Goal: Information Seeking & Learning: Find specific fact

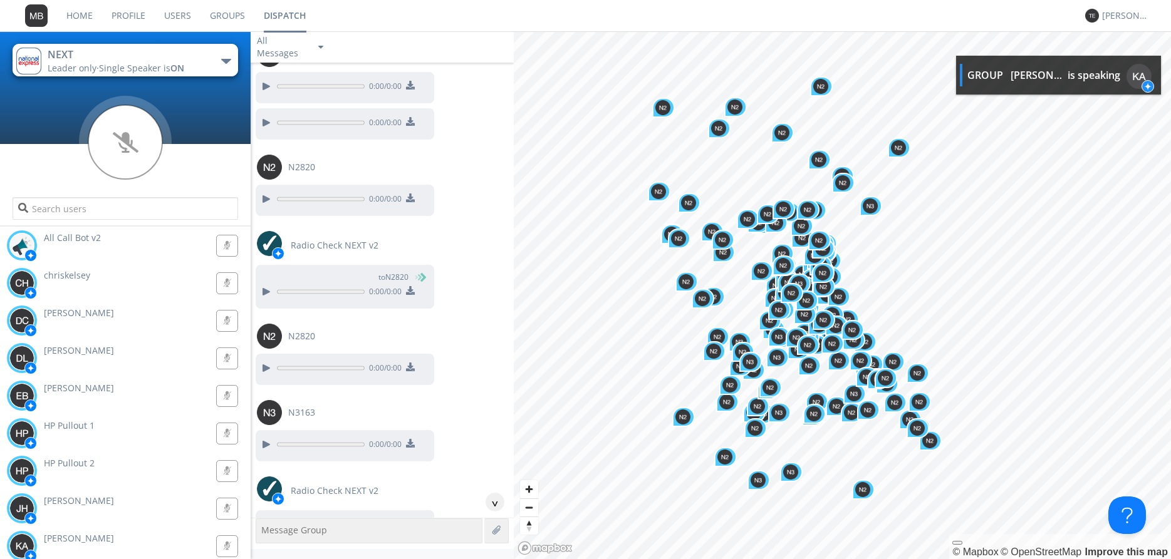
scroll to position [20401, 0]
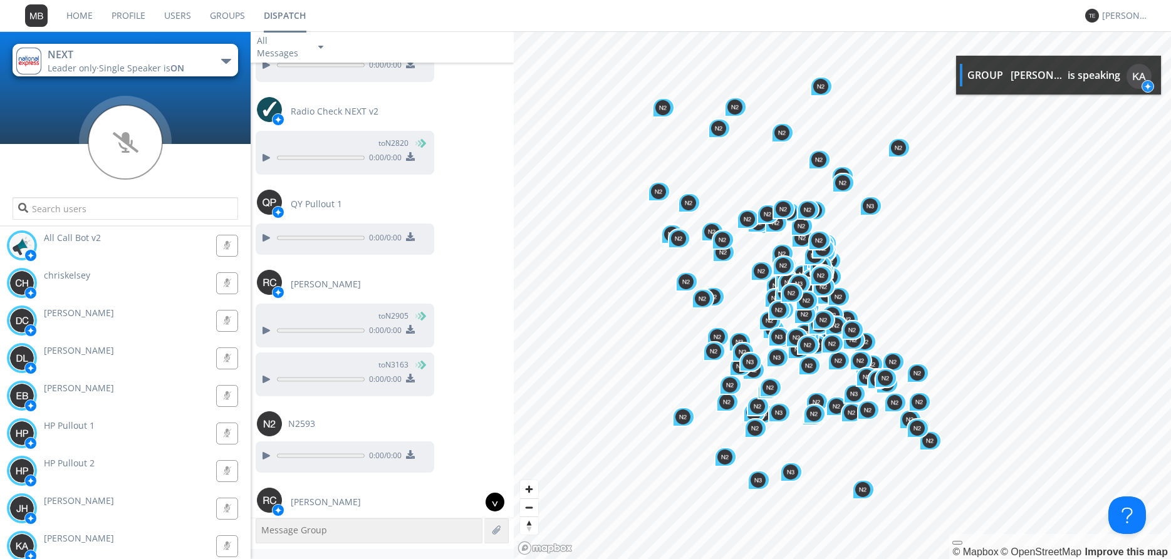
click at [494, 501] on div "^" at bounding box center [495, 502] width 19 height 19
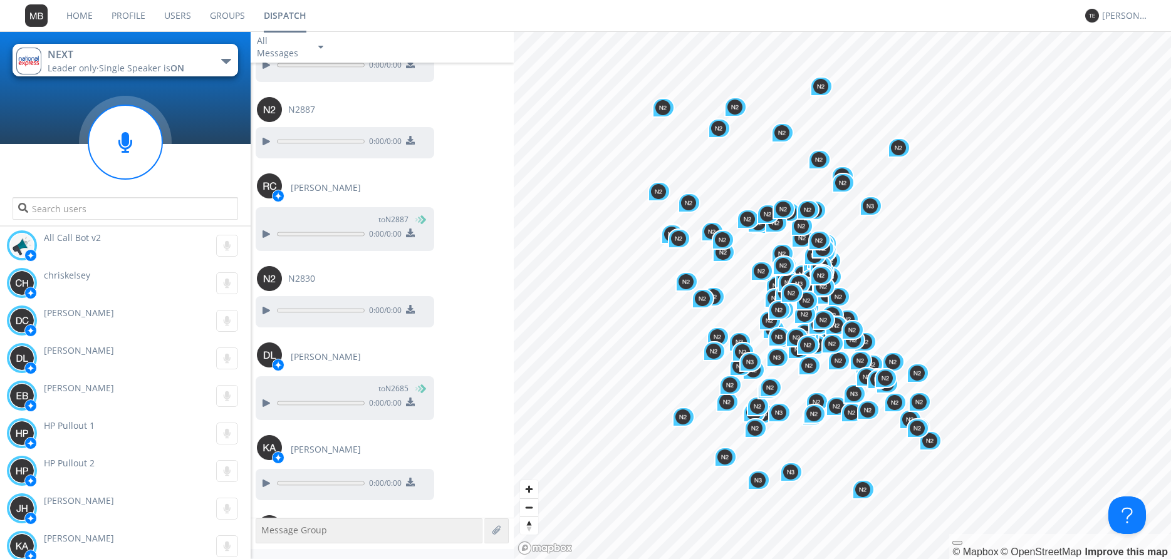
scroll to position [31782, 0]
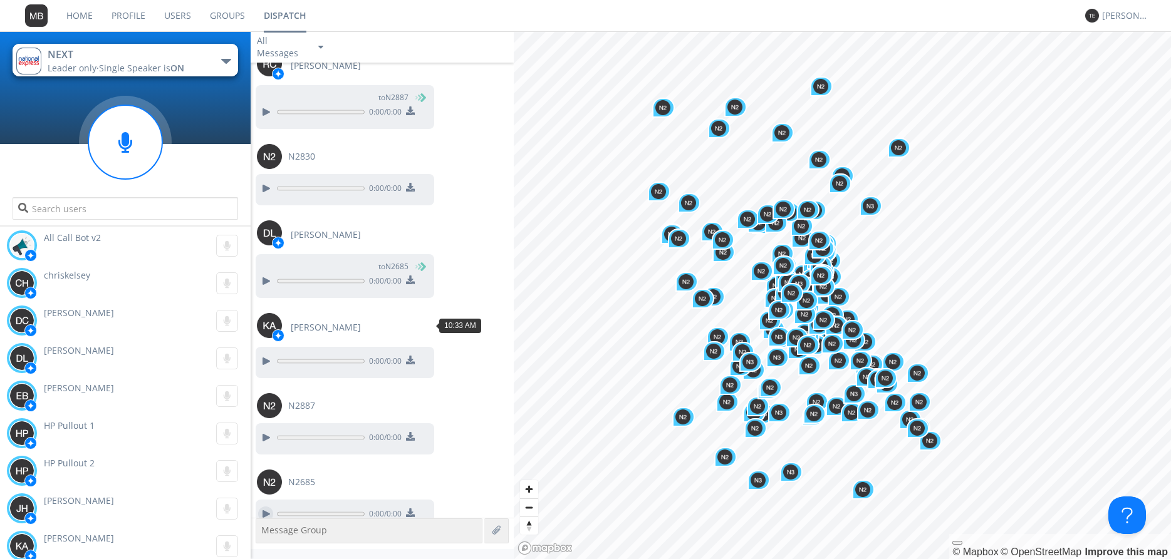
click at [266, 507] on div at bounding box center [265, 514] width 15 height 15
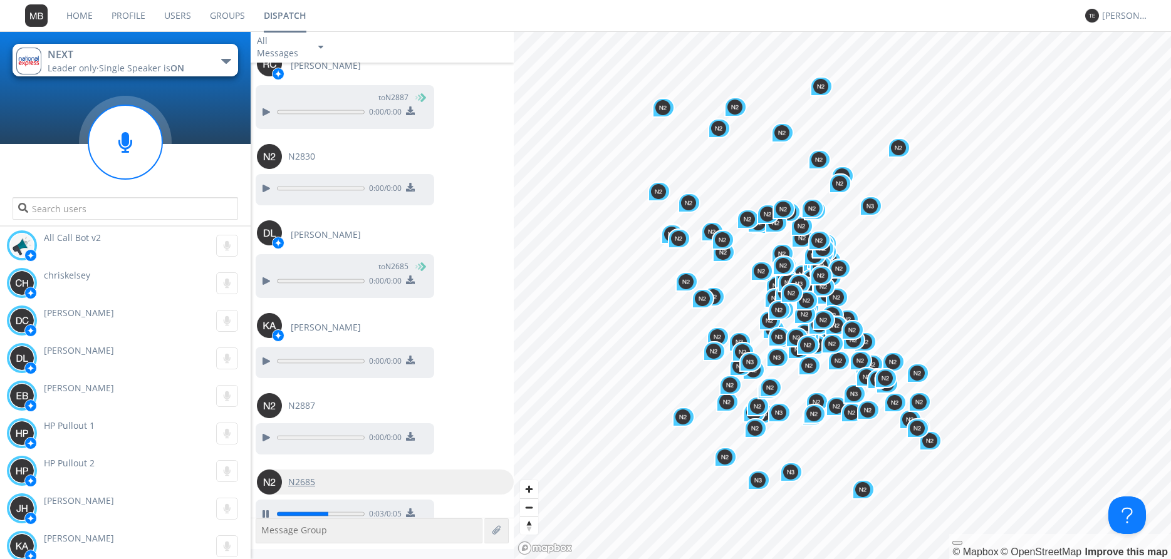
click at [266, 470] on img at bounding box center [269, 482] width 25 height 25
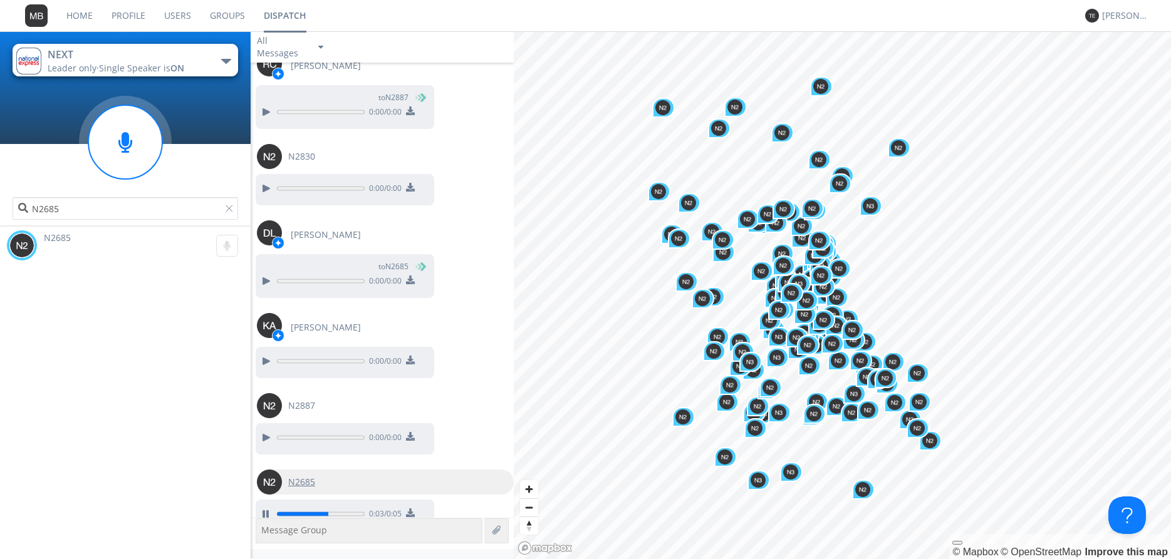
type input "N2685"
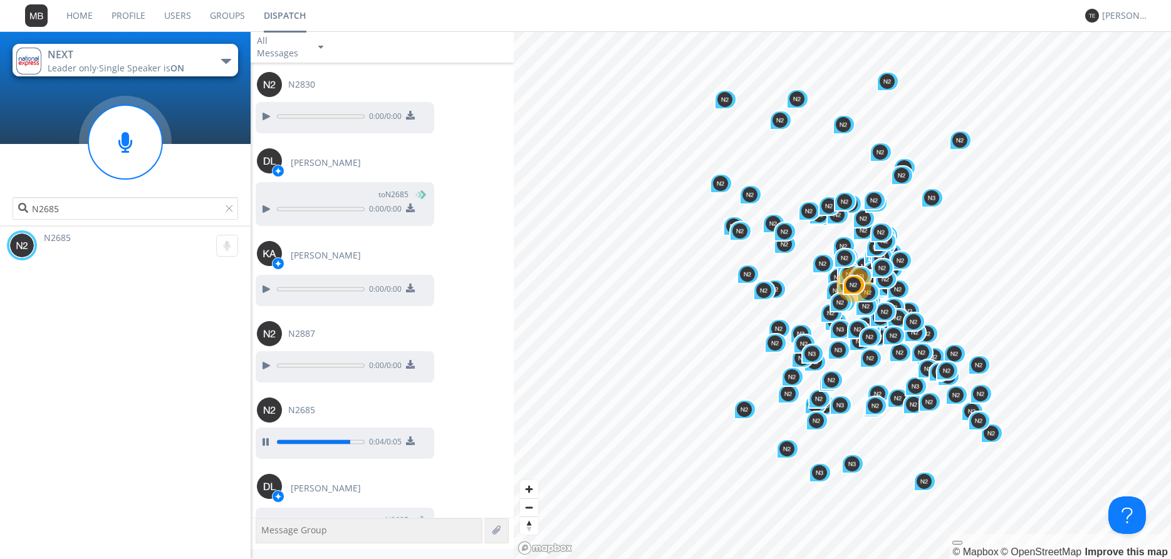
scroll to position [31858, 0]
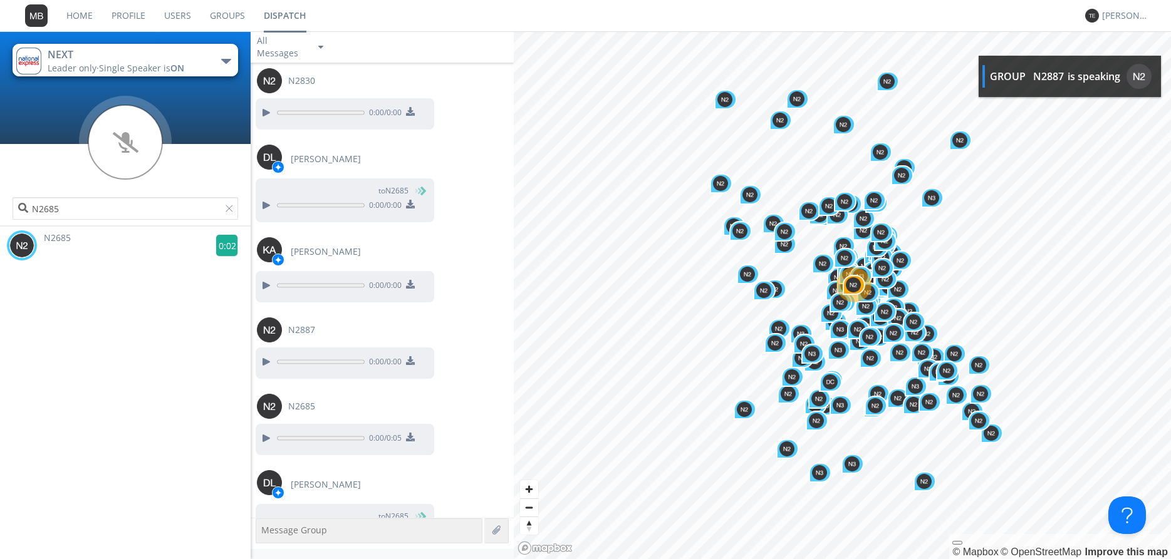
click at [226, 245] on g at bounding box center [227, 246] width 22 height 22
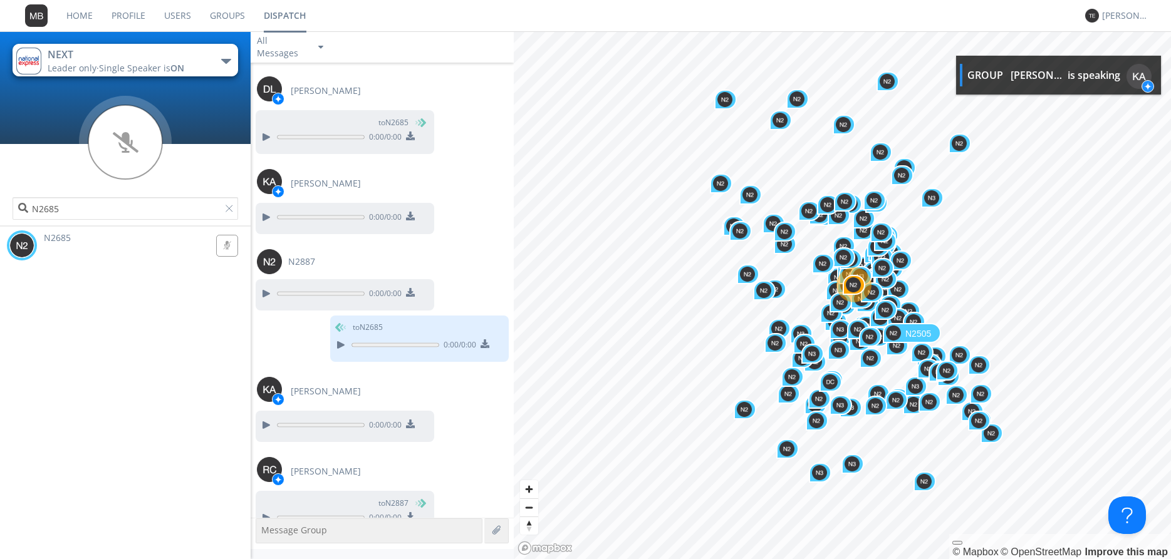
scroll to position [32252, 0]
click at [333, 337] on div at bounding box center [340, 344] width 15 height 15
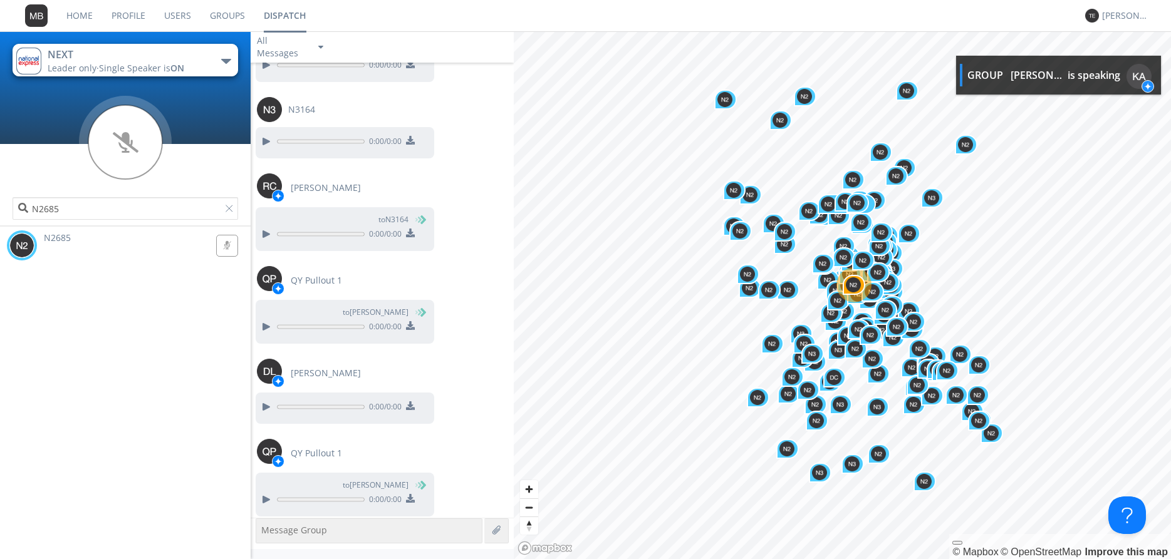
scroll to position [33204, 0]
click at [227, 209] on div at bounding box center [232, 211] width 13 height 13
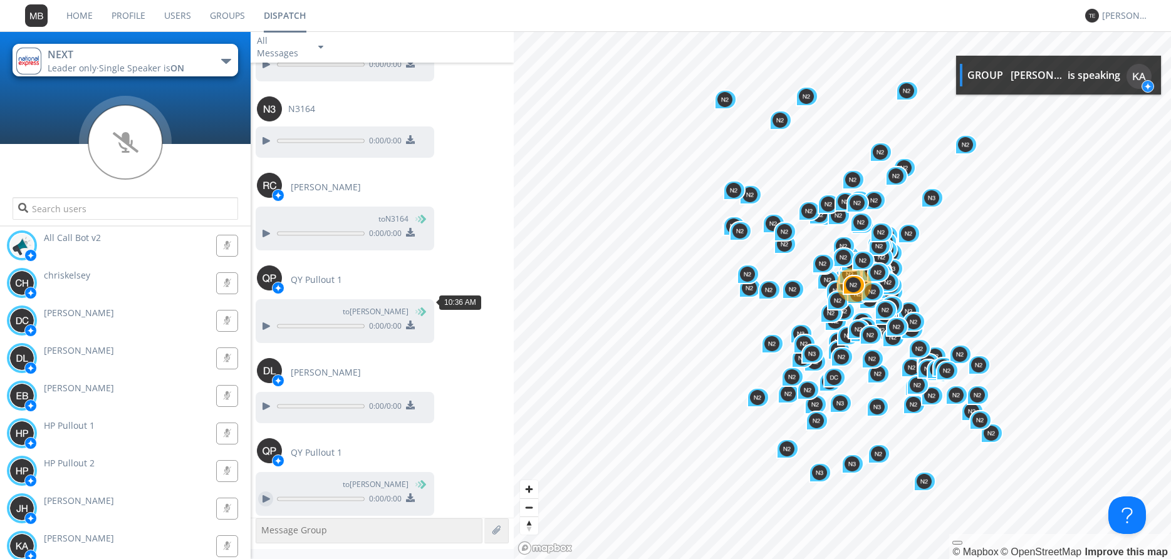
click at [260, 492] on div at bounding box center [265, 499] width 15 height 15
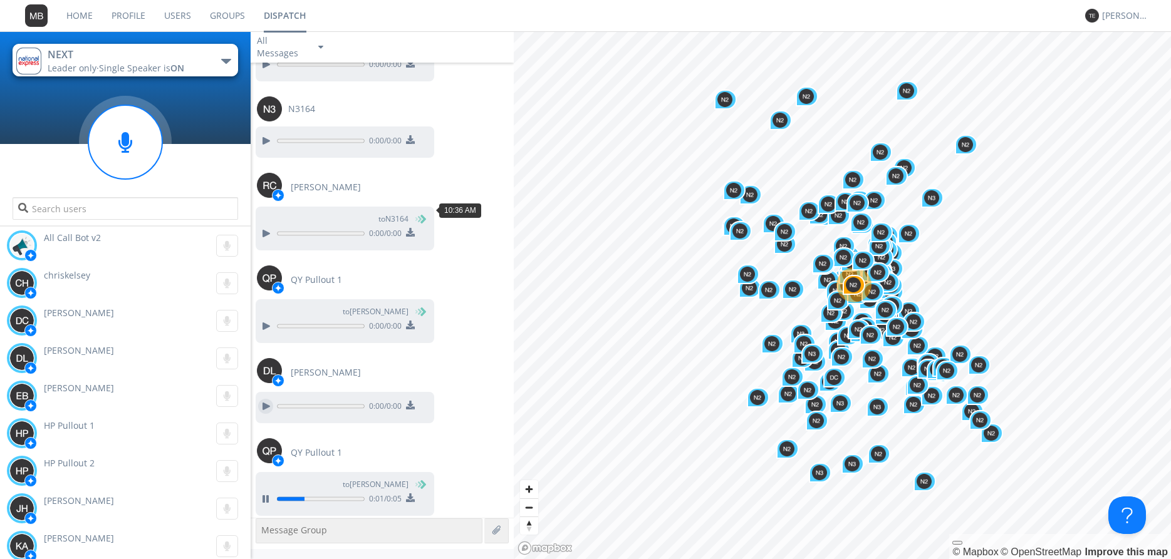
click at [264, 399] on div at bounding box center [265, 406] width 15 height 15
click at [259, 319] on div at bounding box center [265, 326] width 15 height 15
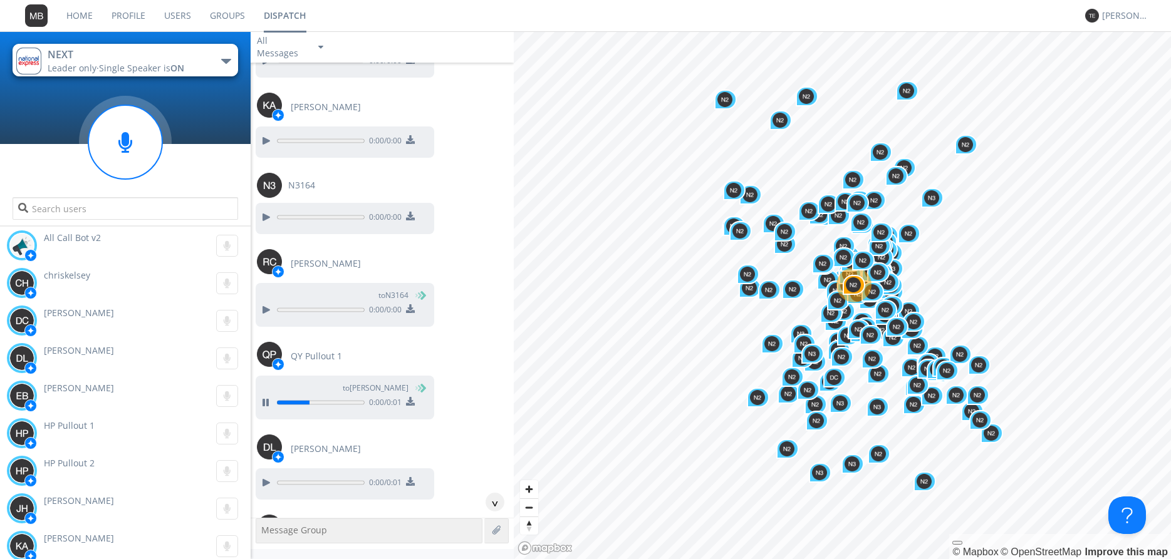
scroll to position [32990, 0]
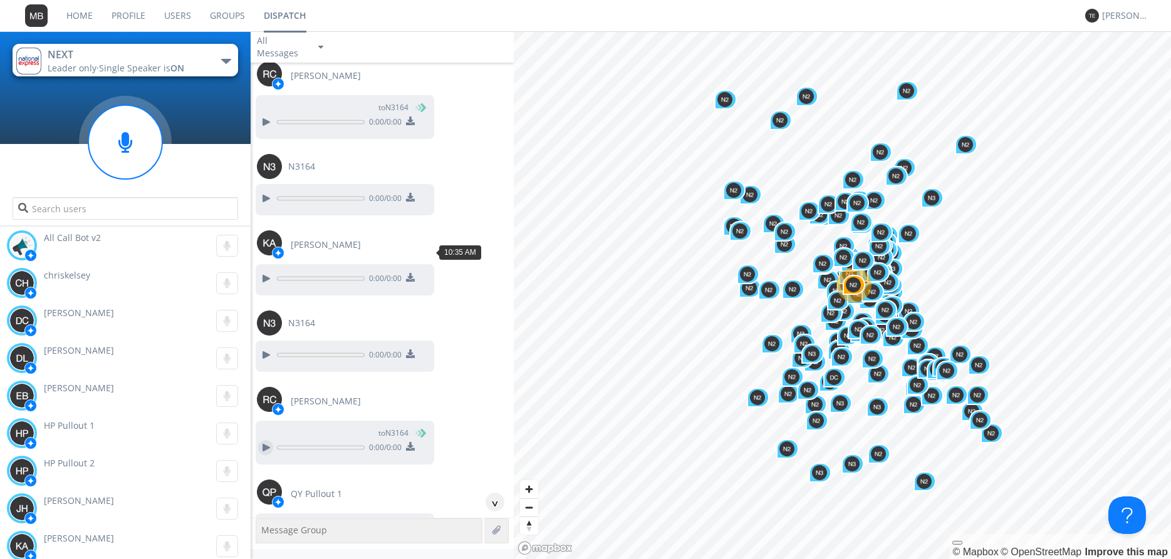
click at [264, 440] on div at bounding box center [265, 447] width 15 height 15
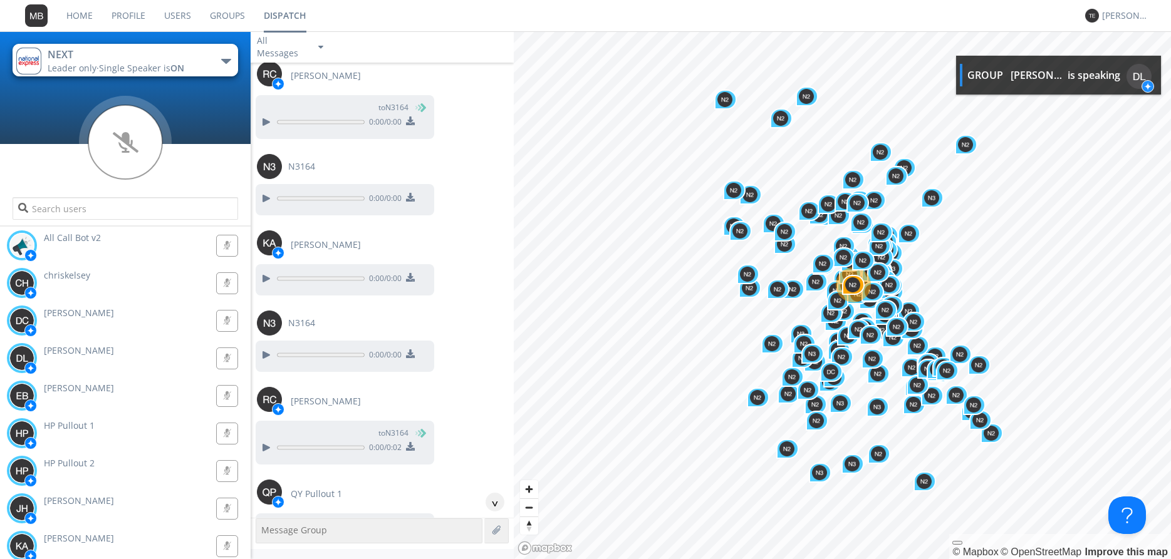
click at [119, 145] on icon at bounding box center [125, 143] width 93 height 94
click at [132, 143] on icon at bounding box center [126, 142] width 26 height 21
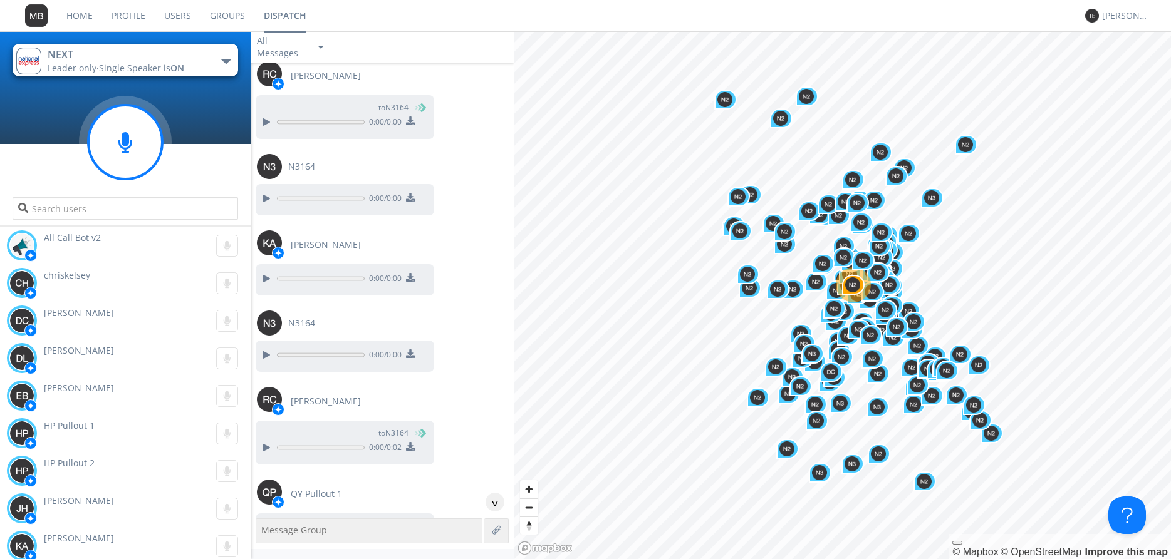
click at [119, 140] on icon at bounding box center [125, 142] width 14 height 21
click at [120, 140] on g at bounding box center [125, 142] width 74 height 74
click at [130, 145] on g at bounding box center [125, 142] width 74 height 74
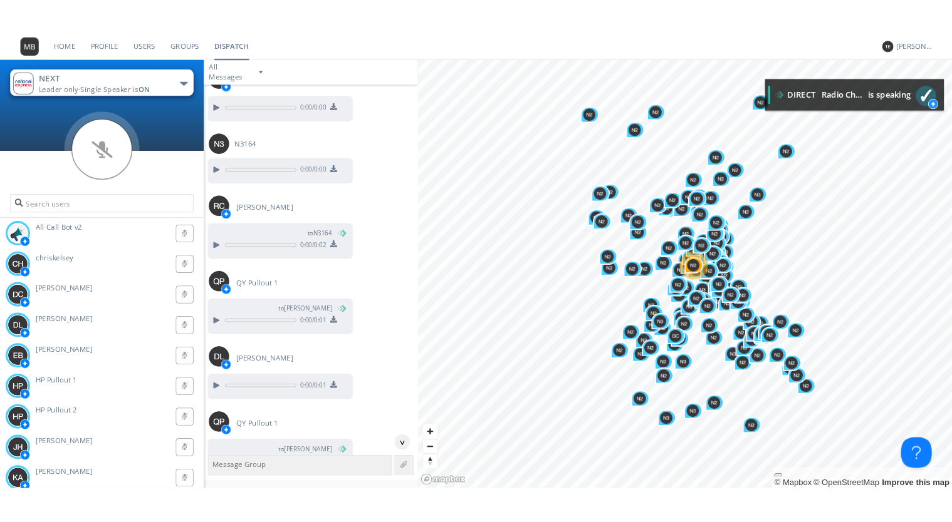
scroll to position [33204, 0]
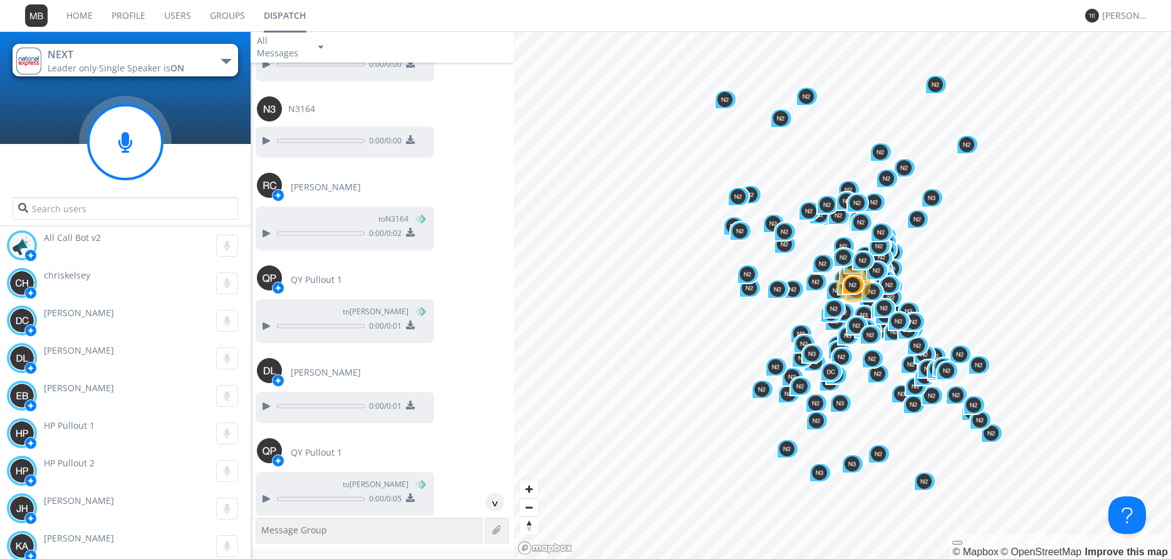
click at [129, 143] on circle at bounding box center [125, 142] width 74 height 74
drag, startPoint x: 129, startPoint y: 143, endPoint x: 298, endPoint y: 130, distance: 169.0
click at [129, 145] on circle at bounding box center [125, 142] width 74 height 74
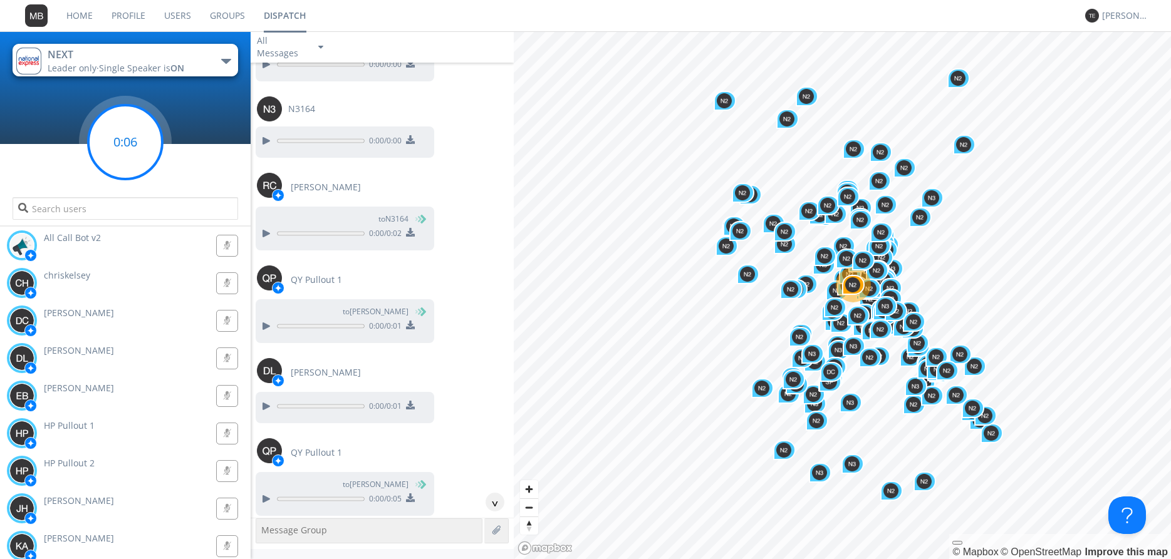
click at [126, 137] on g at bounding box center [125, 142] width 74 height 74
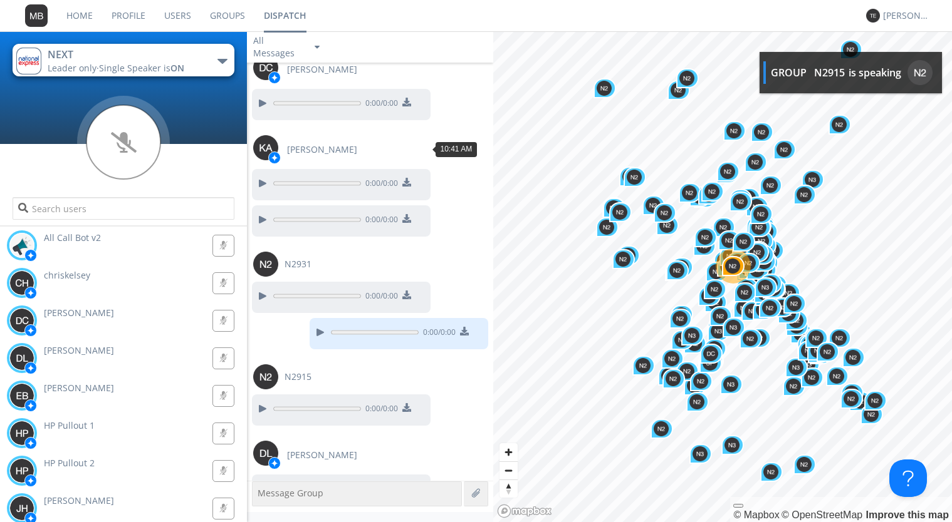
scroll to position [35442, 0]
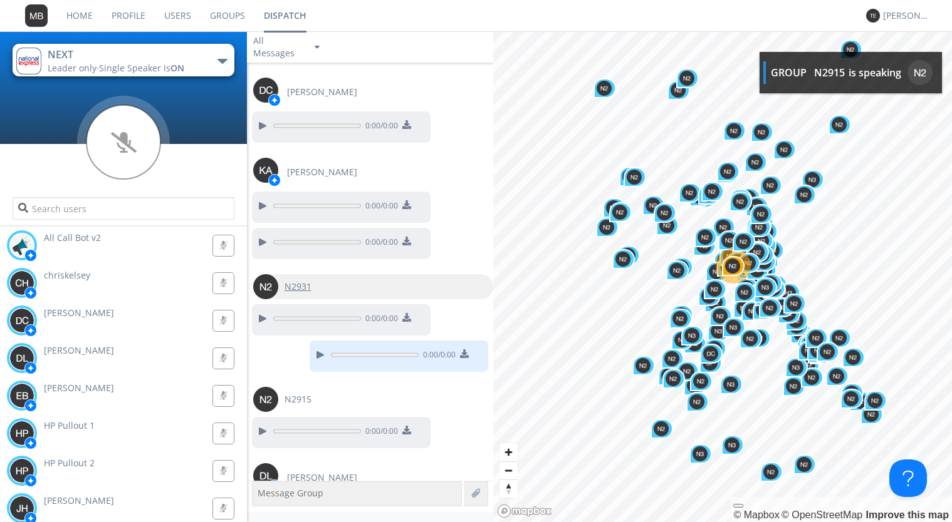
click at [273, 274] on img at bounding box center [265, 286] width 25 height 25
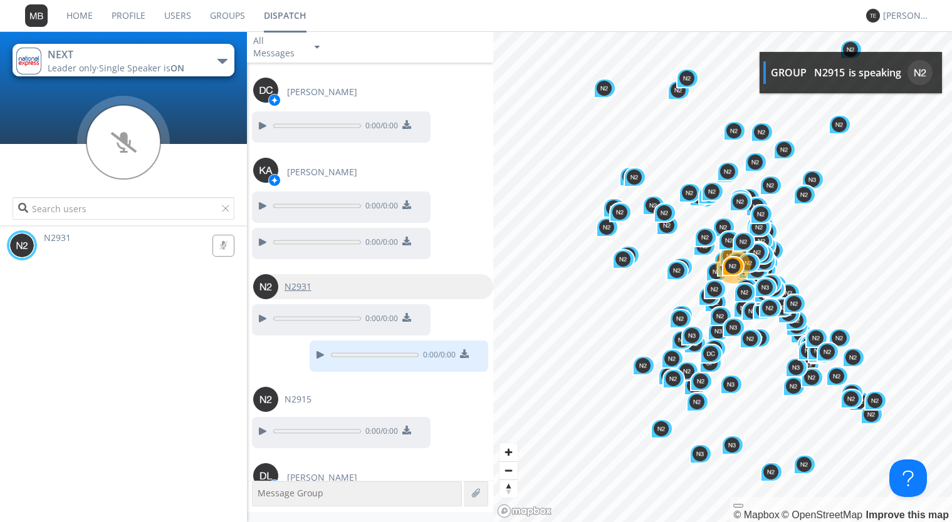
type input "N2931"
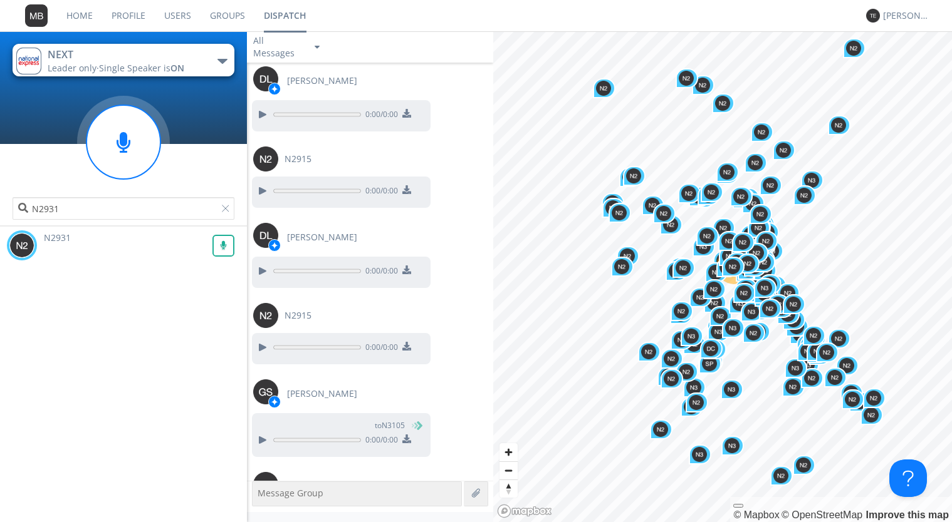
scroll to position [35996, 0]
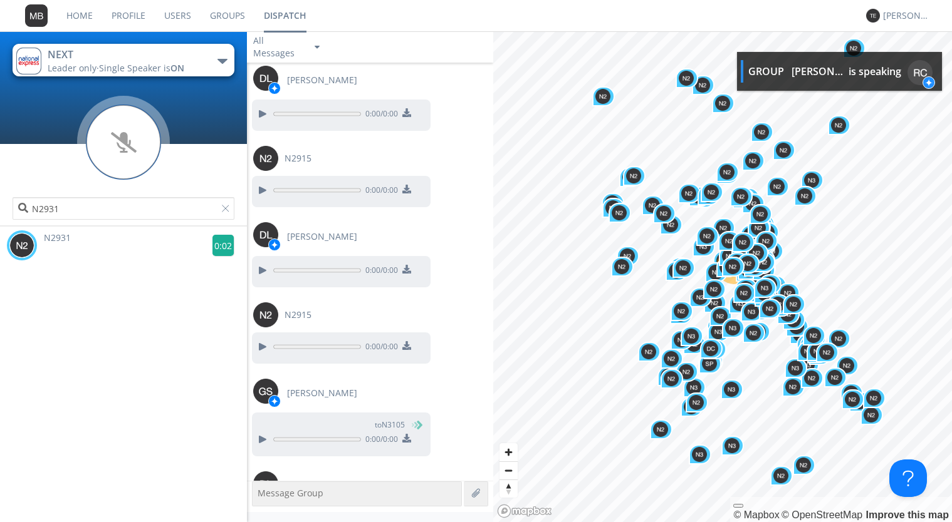
click at [222, 246] on g at bounding box center [223, 246] width 22 height 22
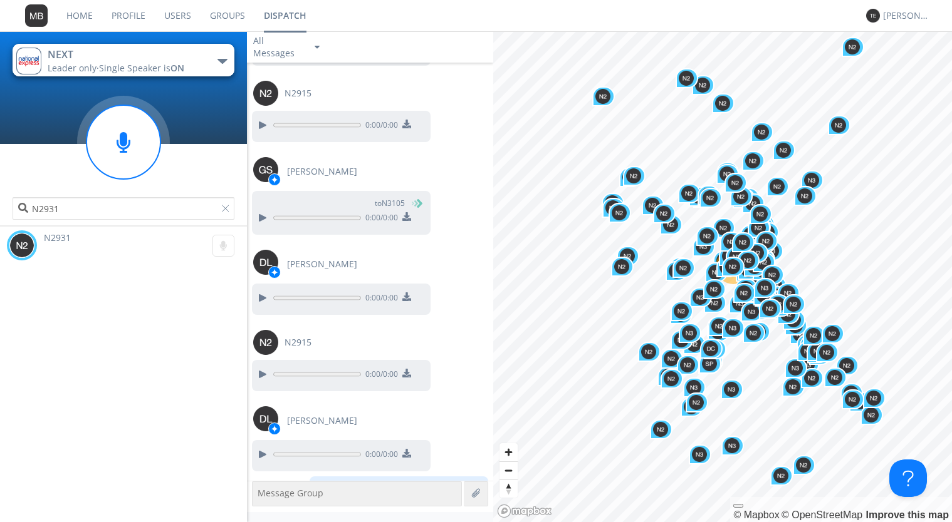
scroll to position [36219, 0]
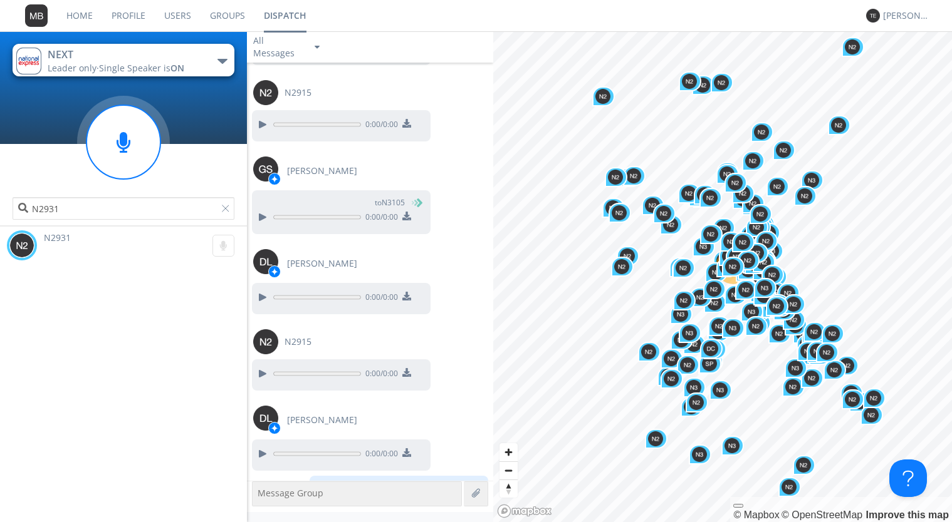
click at [80, 238] on div "N2931 0:00" at bounding box center [126, 246] width 241 height 38
click at [57, 241] on span "N2931" at bounding box center [57, 238] width 27 height 12
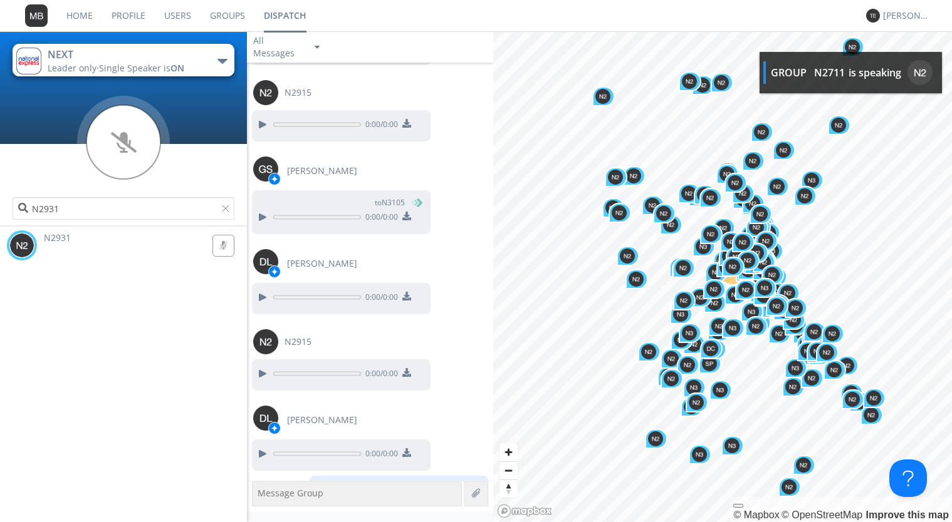
click at [36, 242] on div "N2931 0:00" at bounding box center [126, 246] width 241 height 38
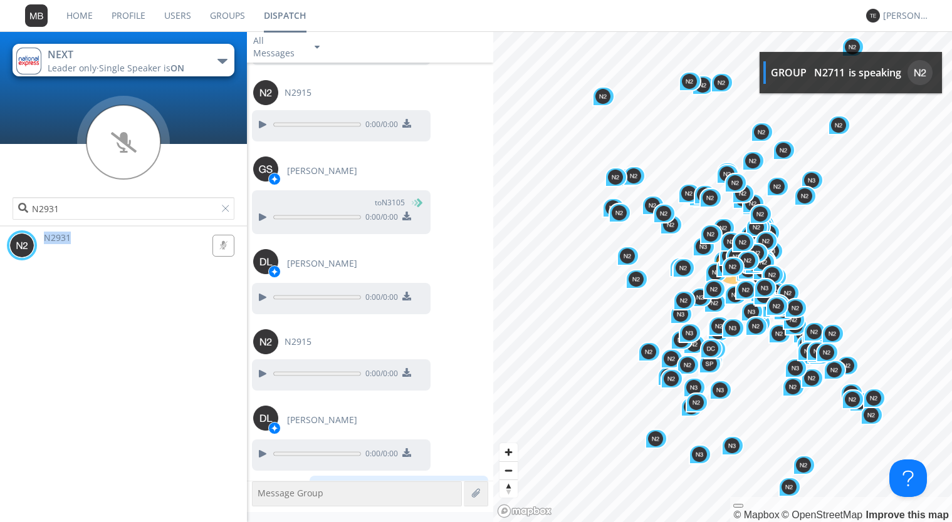
click at [36, 242] on div "N2931 0:00" at bounding box center [126, 246] width 241 height 38
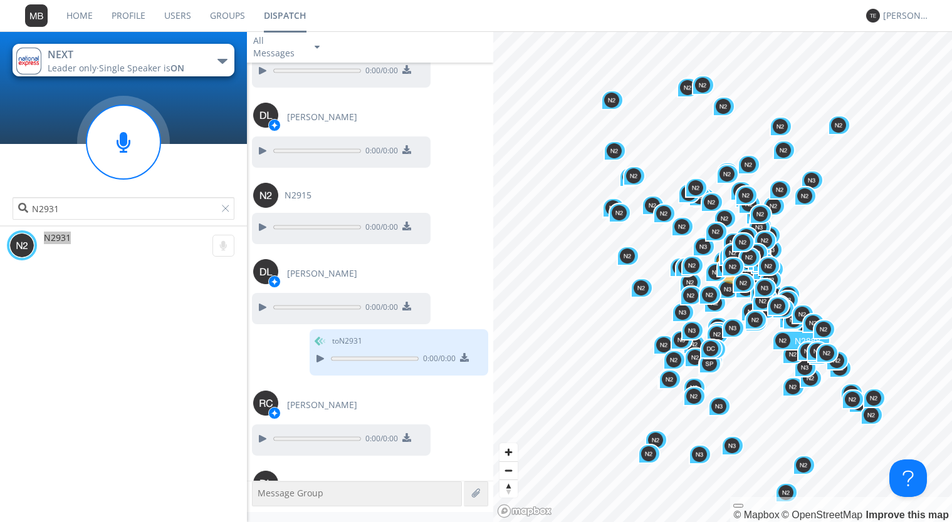
scroll to position [36366, 0]
click at [227, 247] on rect at bounding box center [222, 246] width 21 height 21
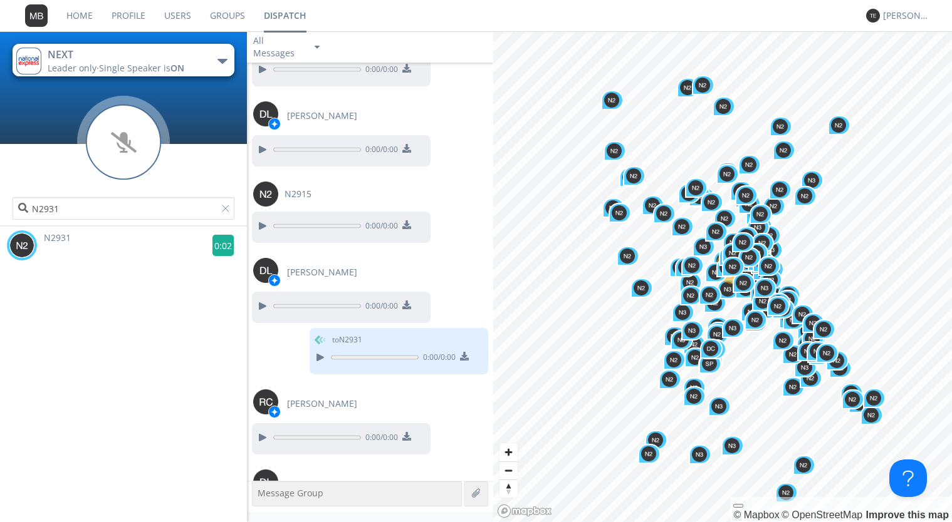
click at [227, 247] on g at bounding box center [223, 246] width 22 height 22
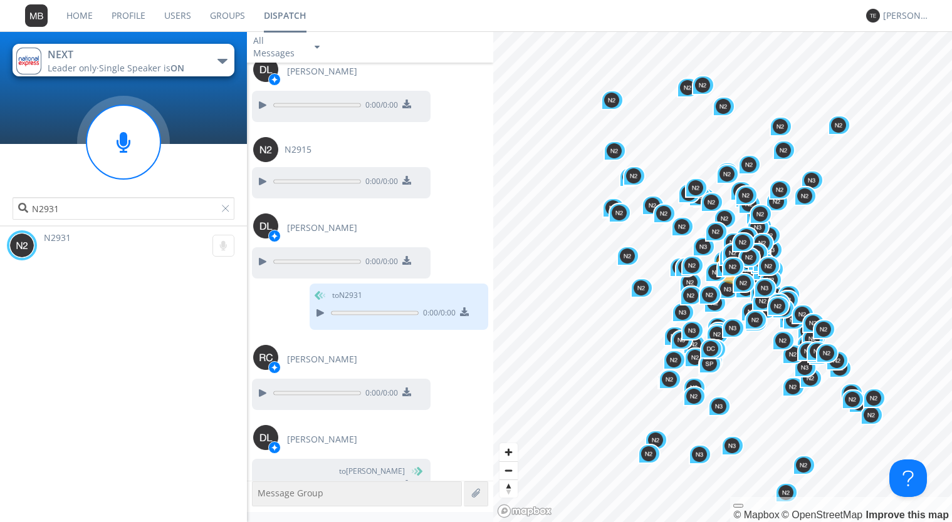
scroll to position [36417, 0]
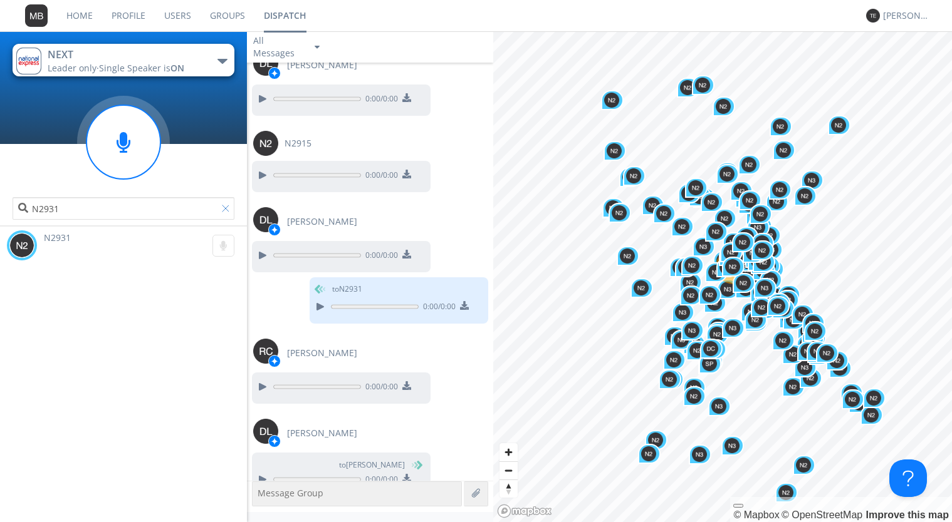
click at [224, 208] on div at bounding box center [228, 211] width 13 height 13
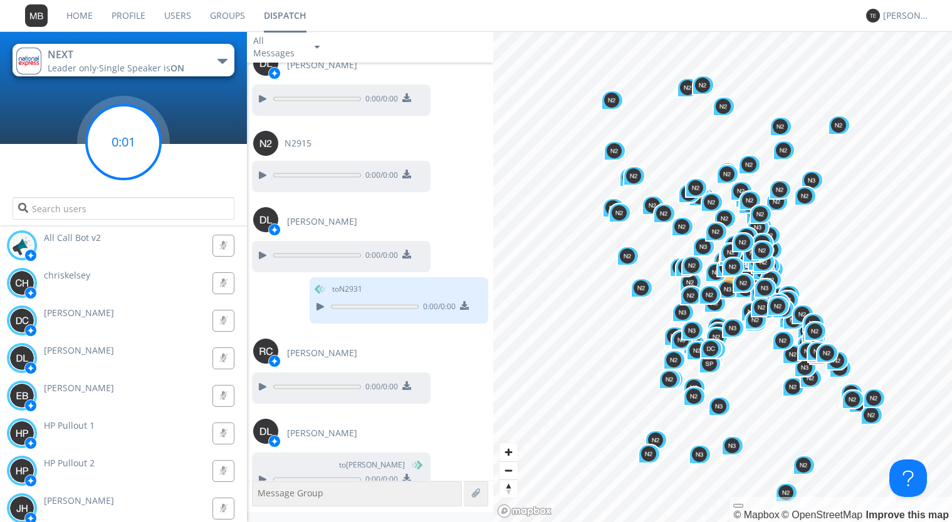
click at [124, 135] on g at bounding box center [123, 142] width 74 height 74
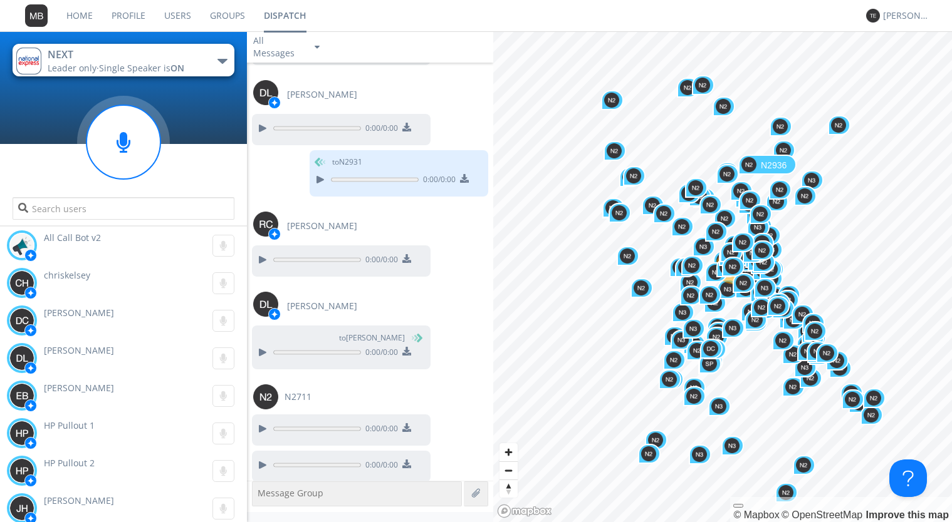
scroll to position [36545, 0]
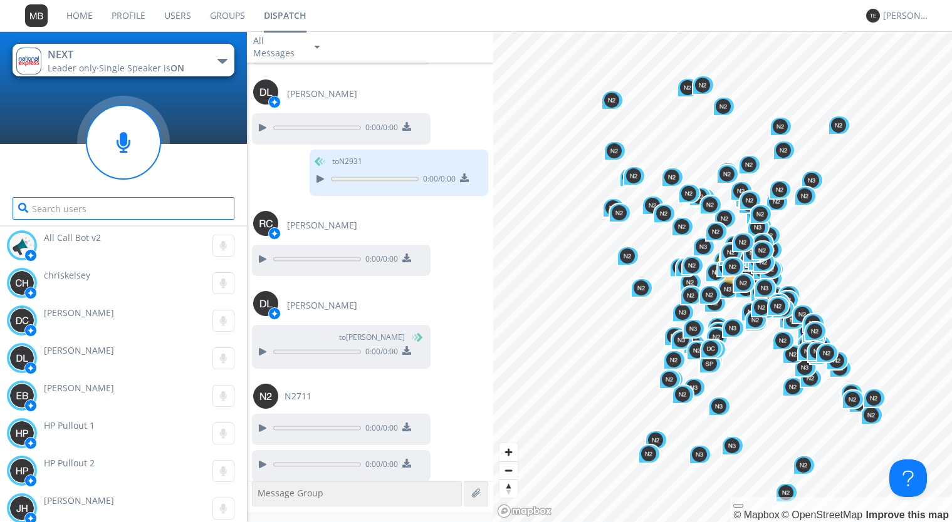
click at [105, 217] on input "text" at bounding box center [124, 208] width 222 height 23
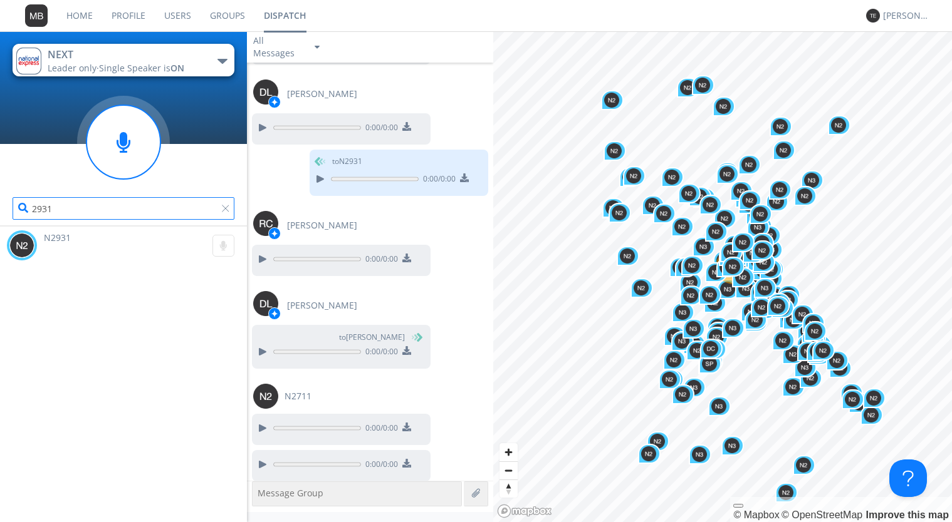
type input "2931"
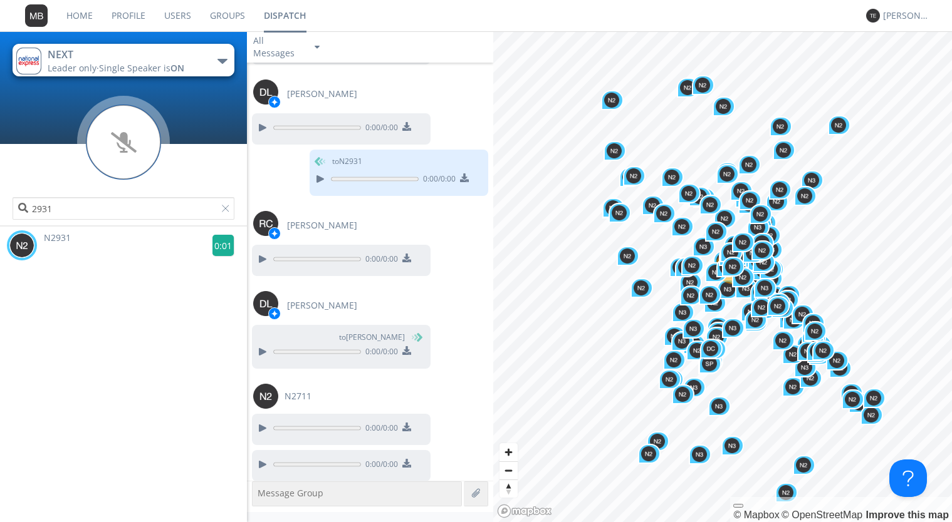
click at [217, 245] on g at bounding box center [223, 246] width 22 height 22
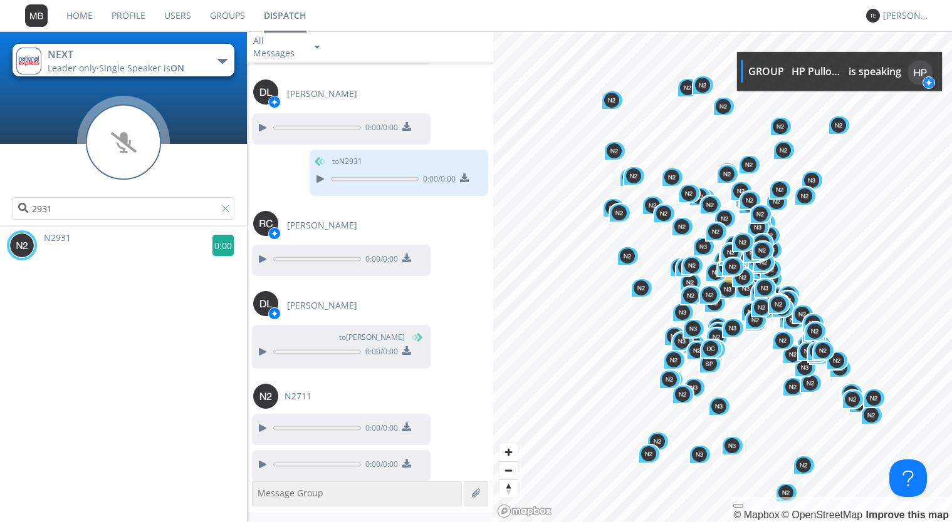
click at [217, 245] on g at bounding box center [223, 246] width 22 height 22
click at [217, 245] on rect at bounding box center [222, 246] width 21 height 21
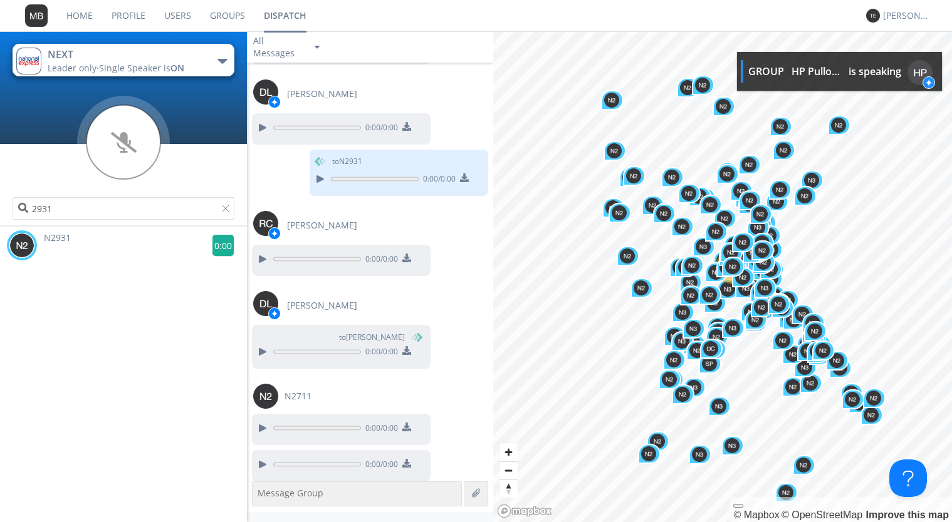
drag, startPoint x: 217, startPoint y: 245, endPoint x: 64, endPoint y: 247, distance: 152.9
click at [196, 244] on div "N2931 0:00" at bounding box center [126, 246] width 241 height 38
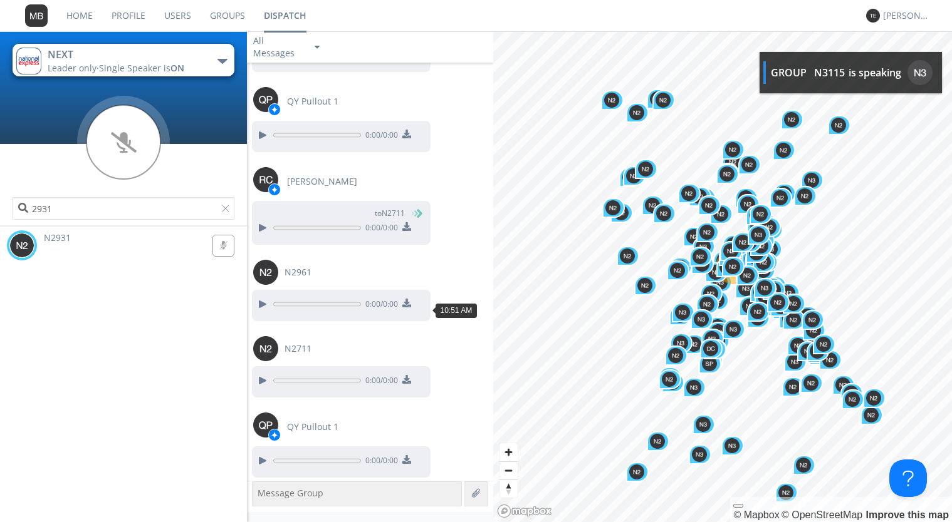
scroll to position [37520, 0]
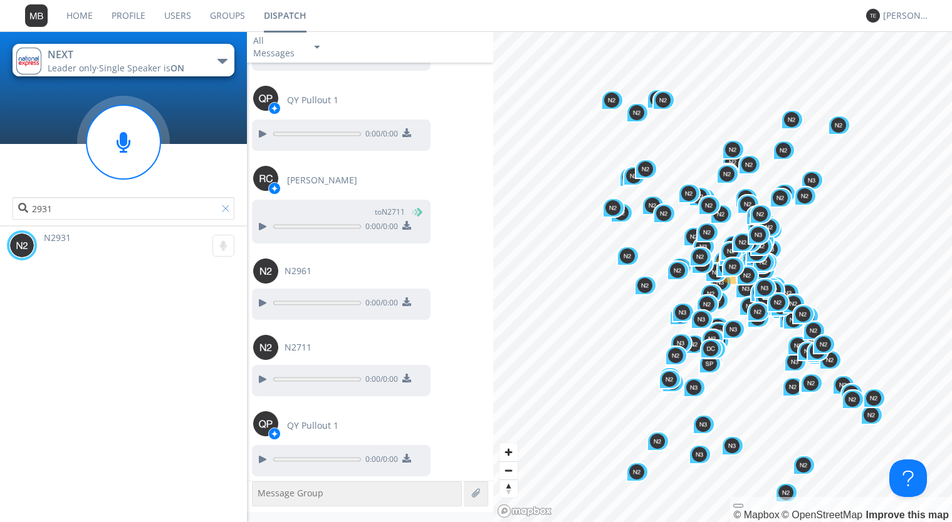
click at [224, 209] on div at bounding box center [228, 211] width 13 height 13
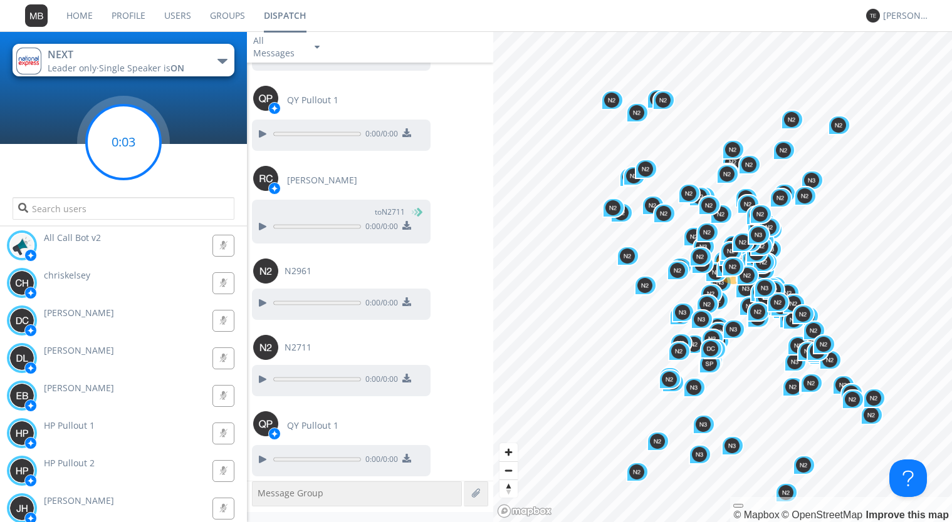
click at [122, 138] on g at bounding box center [123, 142] width 74 height 74
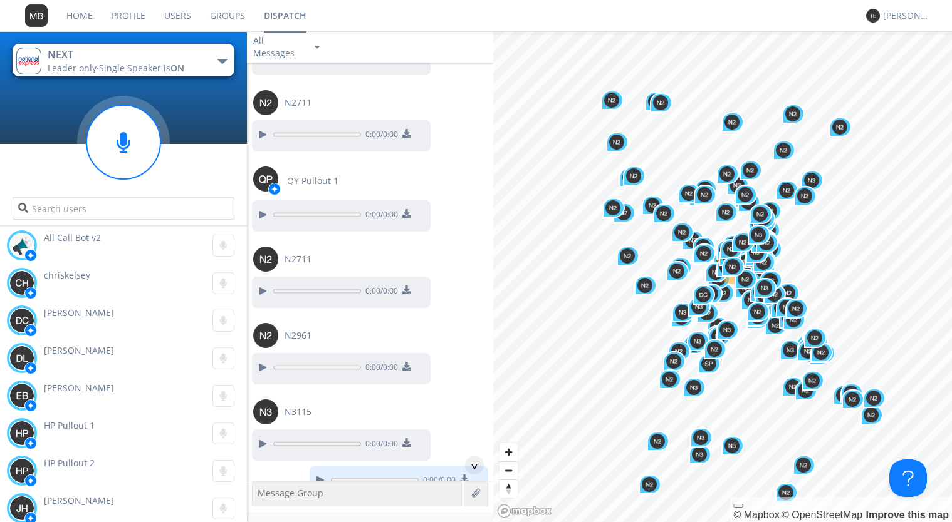
scroll to position [37693, 0]
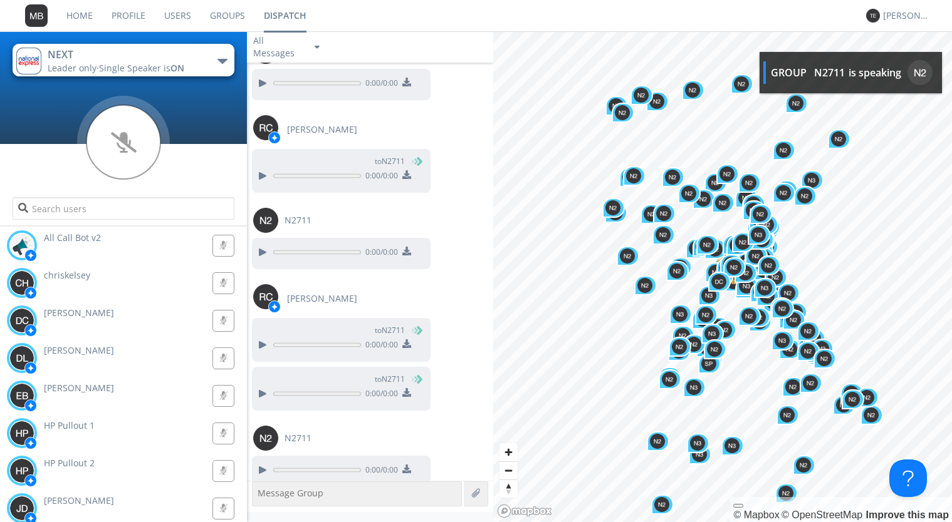
scroll to position [39020, 0]
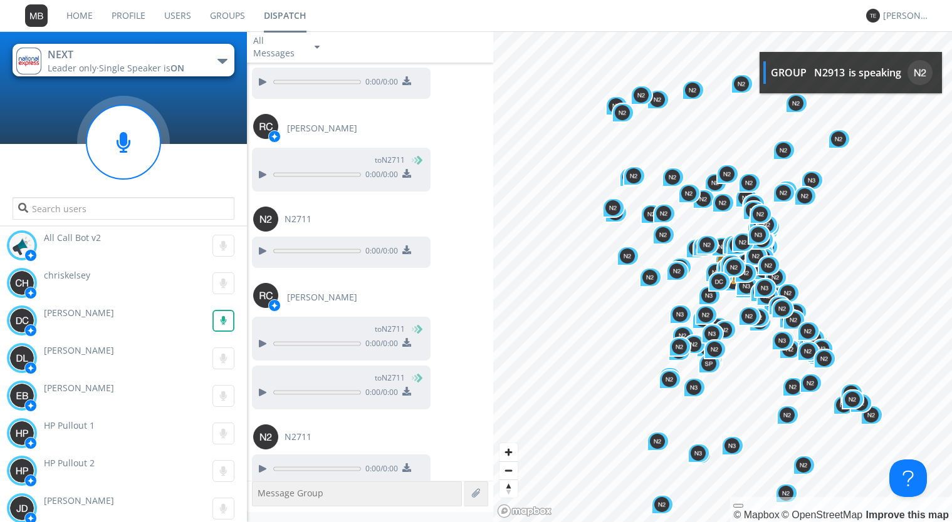
click at [229, 323] on g at bounding box center [222, 320] width 21 height 21
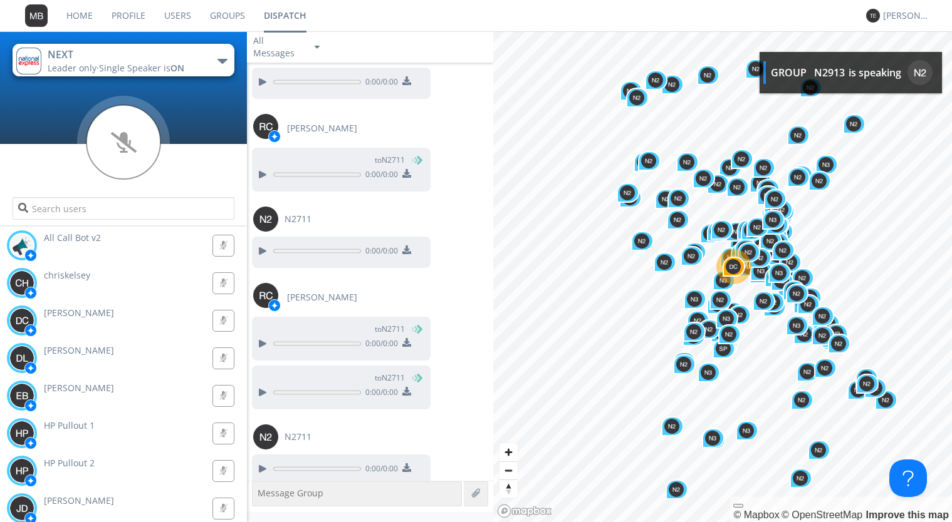
click at [23, 320] on img at bounding box center [21, 320] width 25 height 25
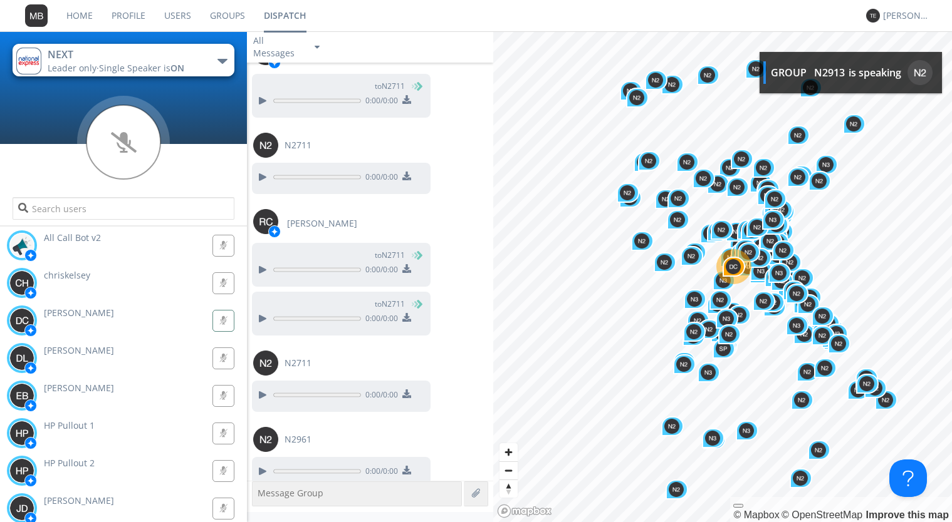
scroll to position [39096, 0]
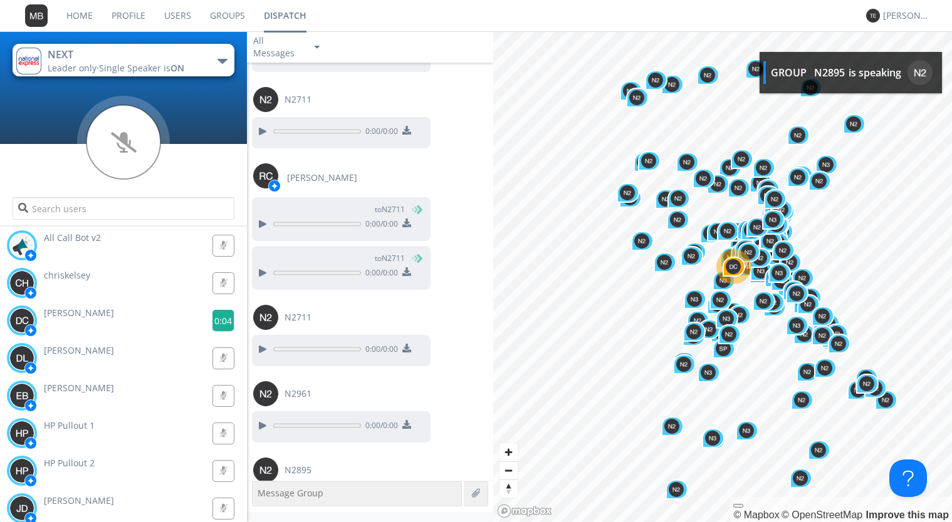
click at [221, 321] on g at bounding box center [223, 321] width 22 height 22
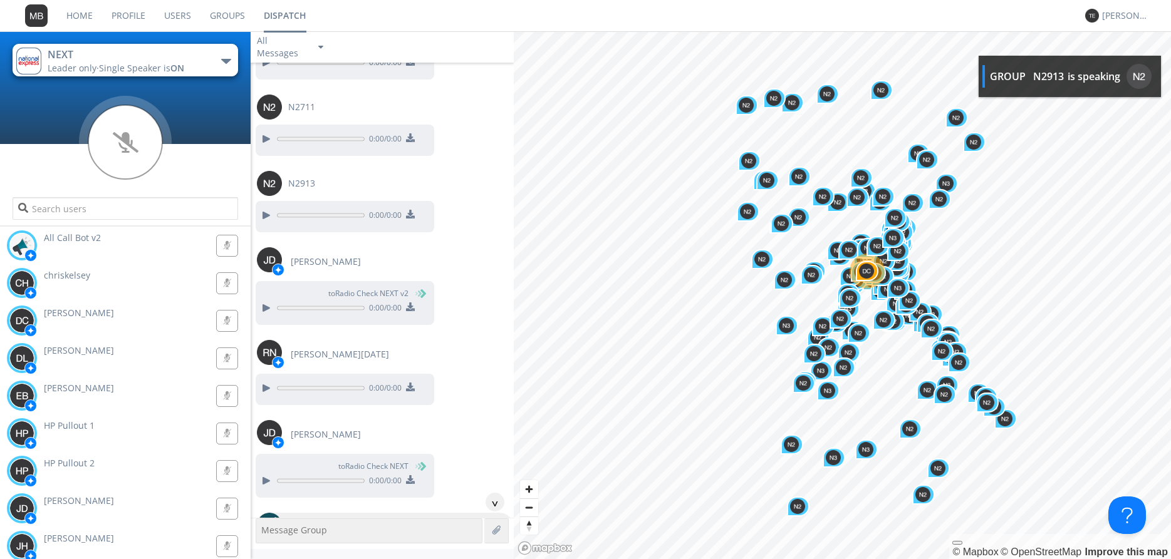
scroll to position [40094, 0]
click at [225, 324] on g at bounding box center [226, 320] width 21 height 21
click at [225, 324] on g at bounding box center [227, 321] width 22 height 22
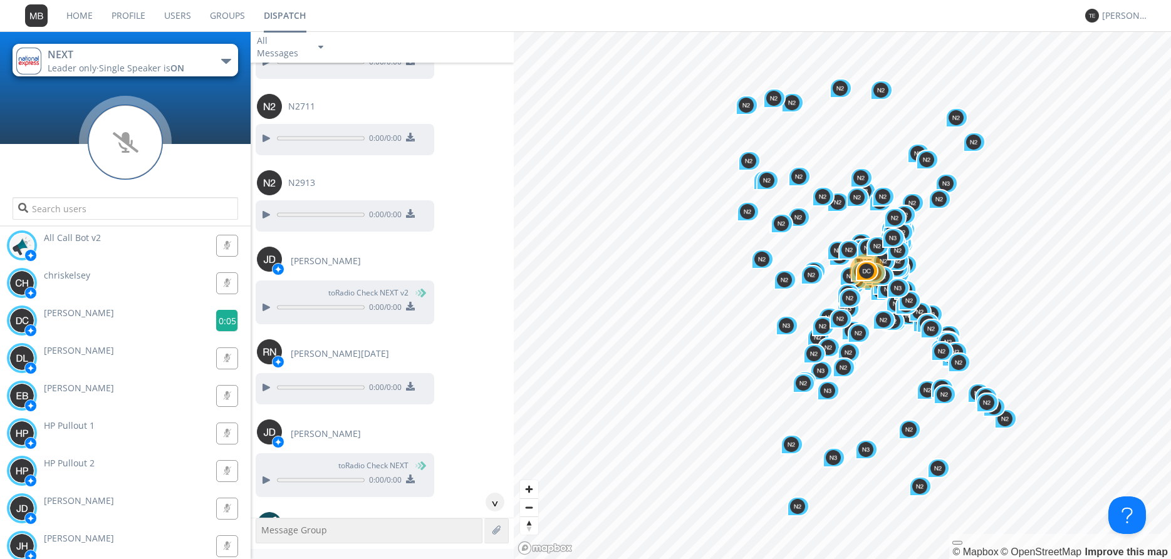
click at [224, 319] on g at bounding box center [227, 321] width 22 height 22
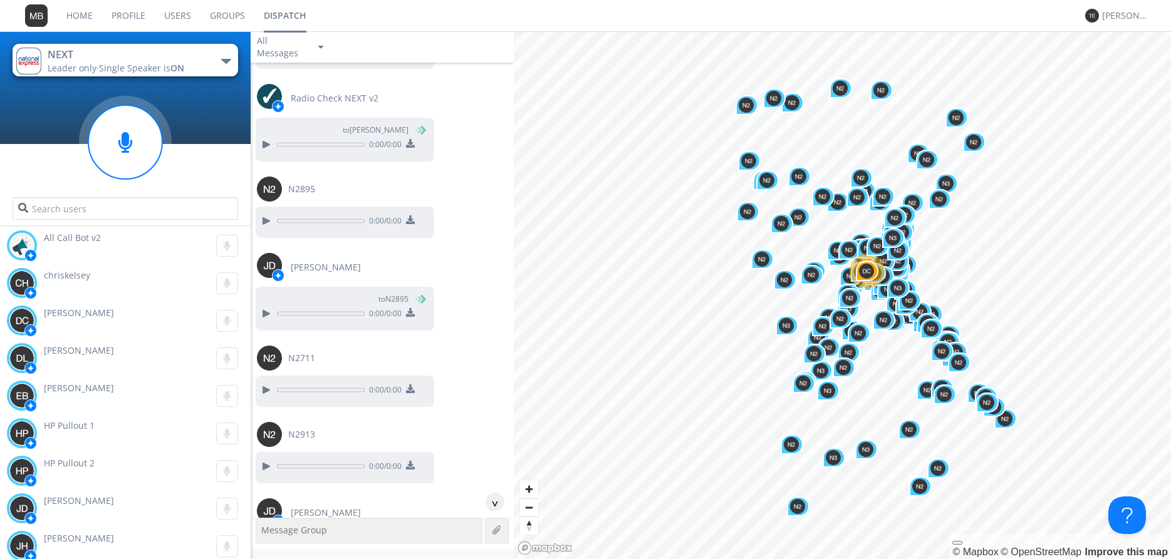
scroll to position [40951, 0]
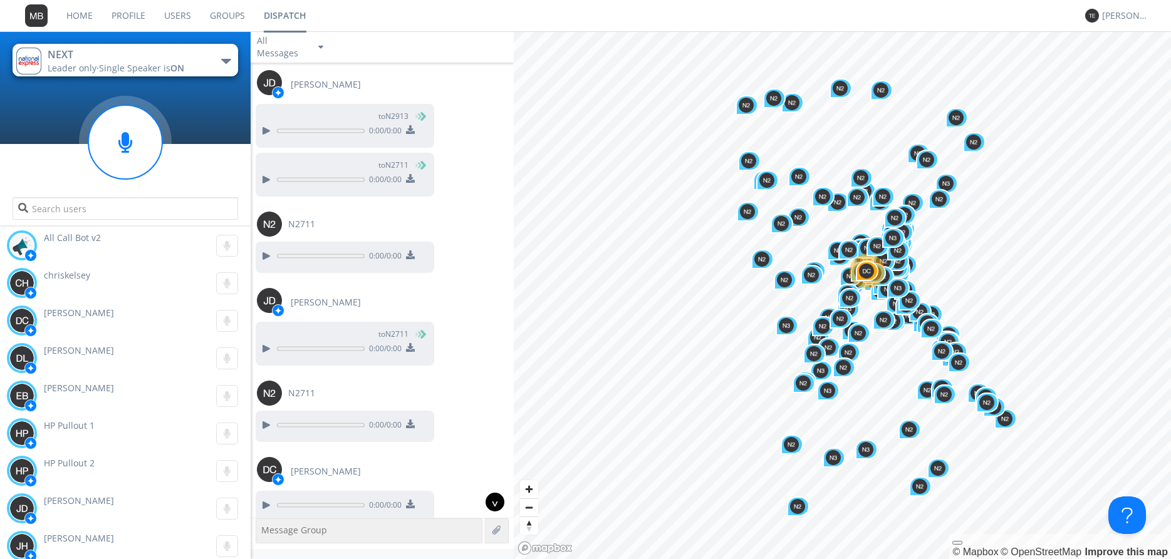
click at [494, 504] on div "^" at bounding box center [495, 502] width 19 height 19
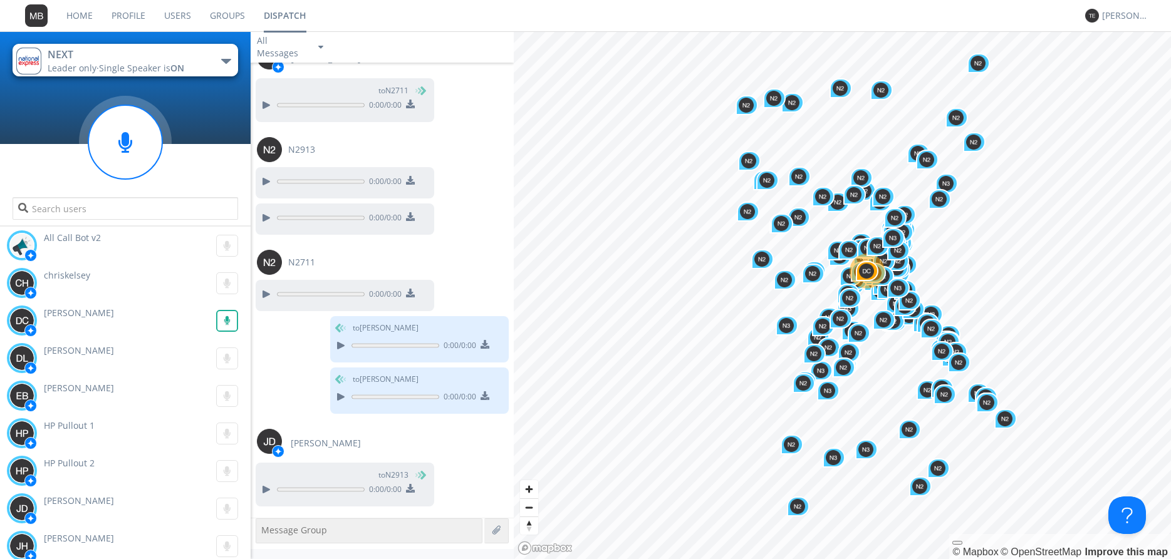
scroll to position [41444, 0]
click at [229, 321] on g at bounding box center [227, 321] width 22 height 22
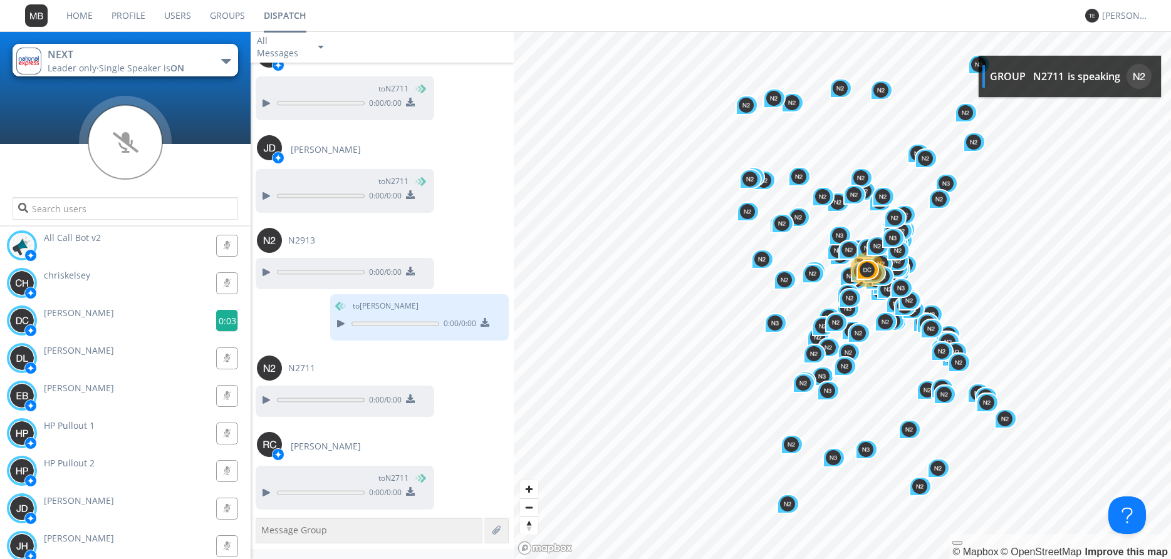
scroll to position [41924, 0]
click at [229, 322] on g at bounding box center [227, 321] width 22 height 22
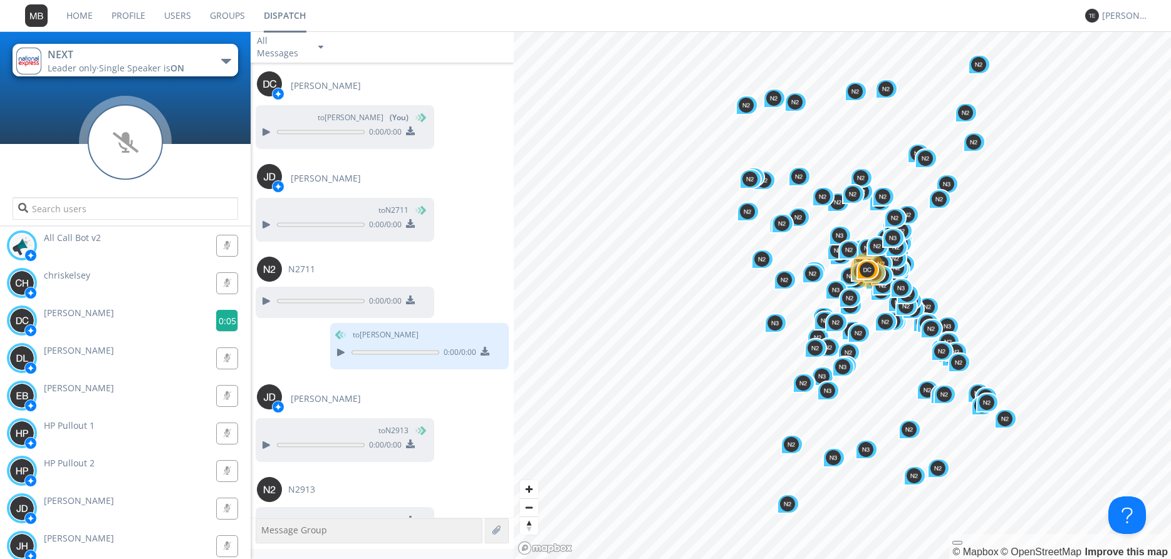
scroll to position [42377, 0]
click at [227, 324] on g at bounding box center [227, 321] width 22 height 22
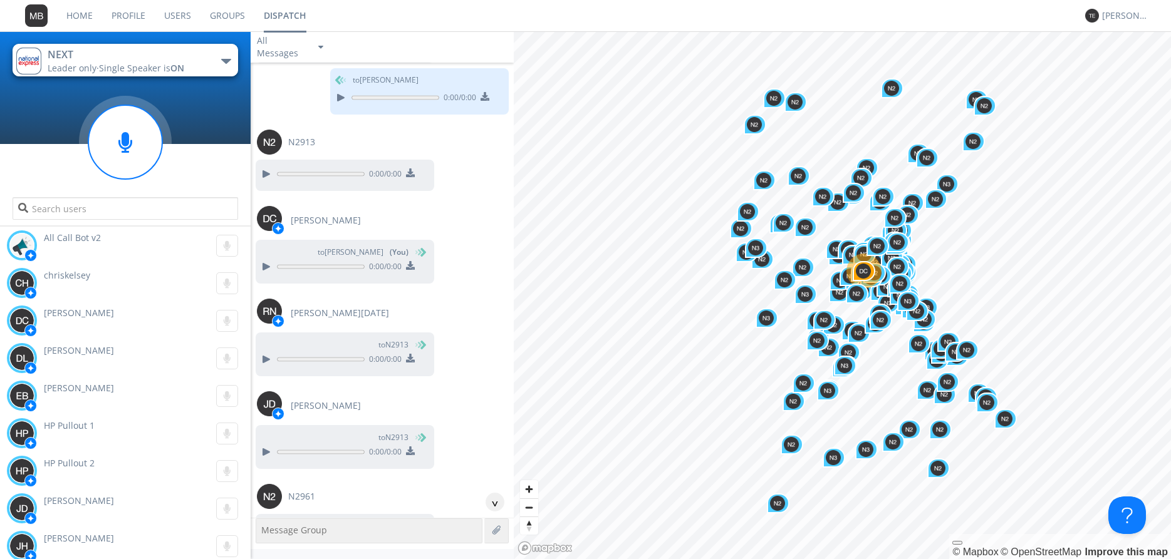
scroll to position [43210, 0]
